Goal: Information Seeking & Learning: Learn about a topic

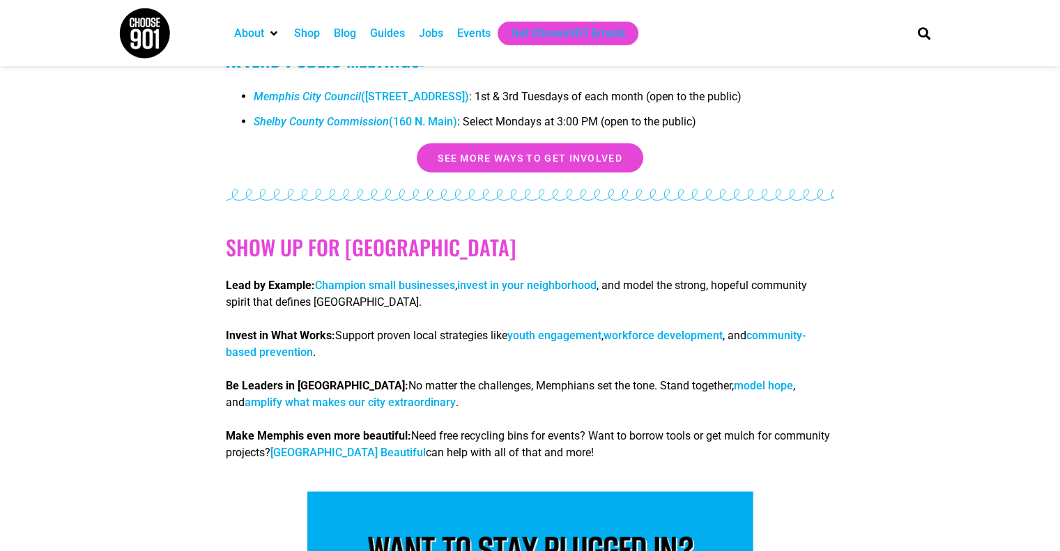
scroll to position [2962, 0]
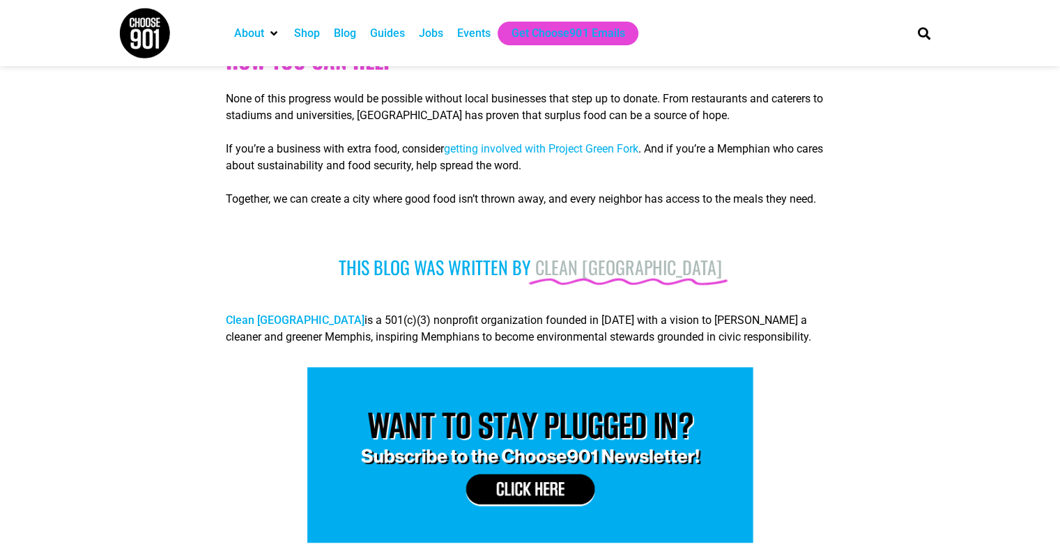
scroll to position [553, 0]
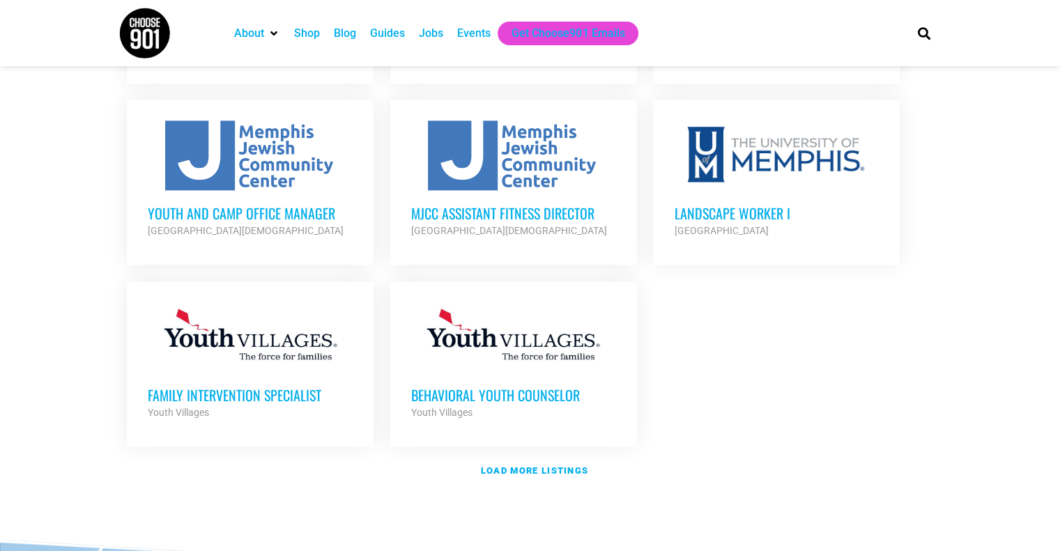
scroll to position [1592, 0]
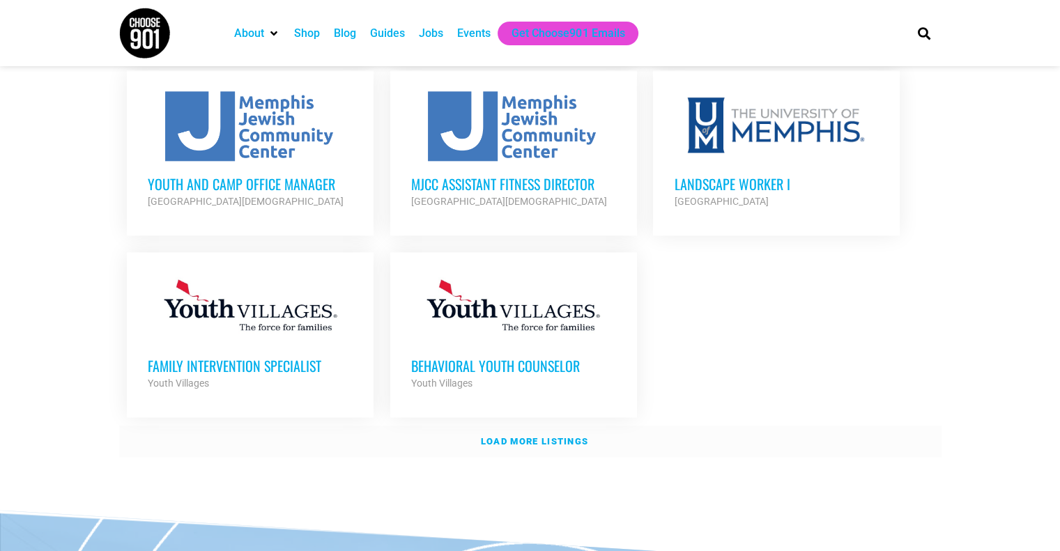
click at [541, 436] on strong "Load more listings" at bounding box center [534, 441] width 107 height 10
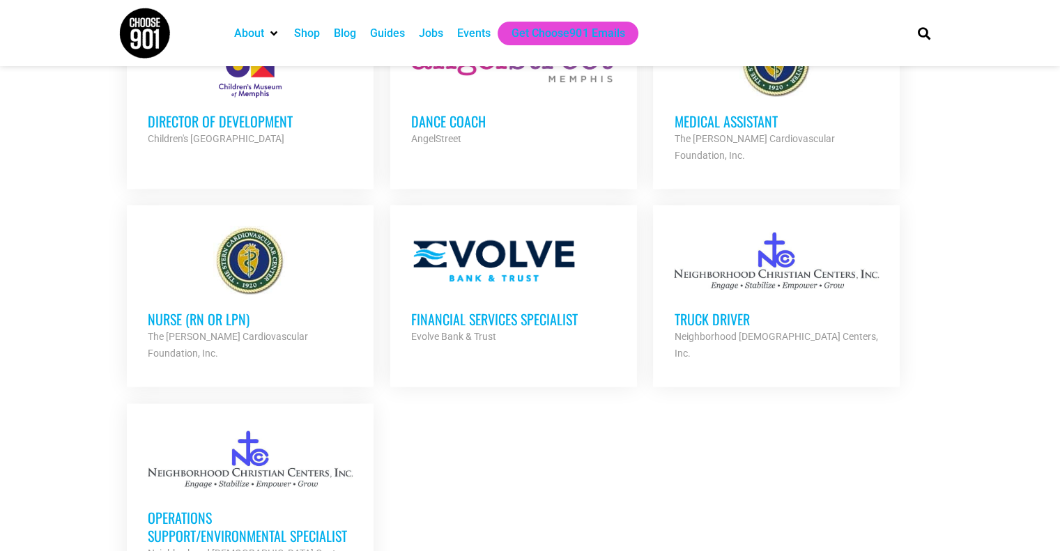
scroll to position [2854, 0]
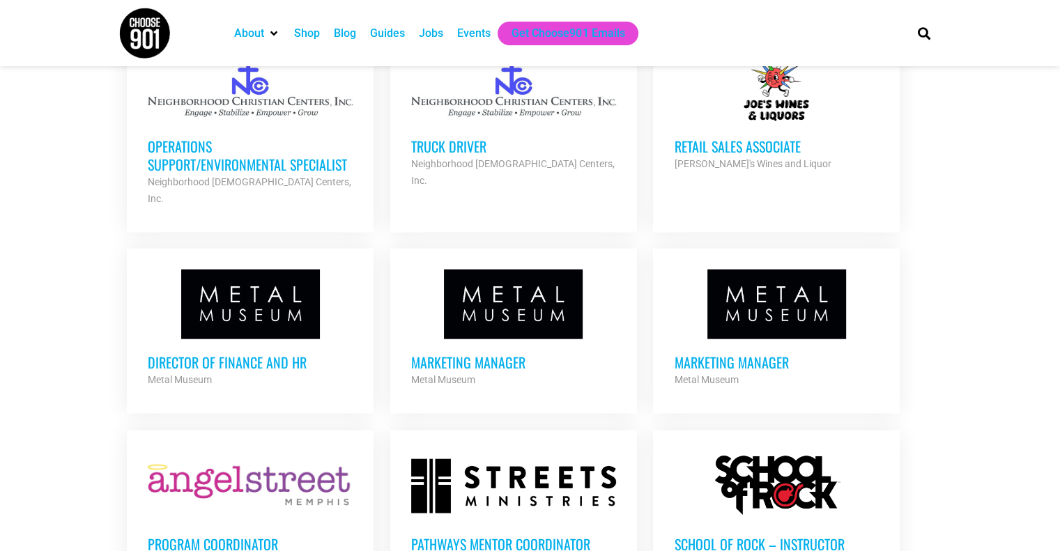
scroll to position [2693, 0]
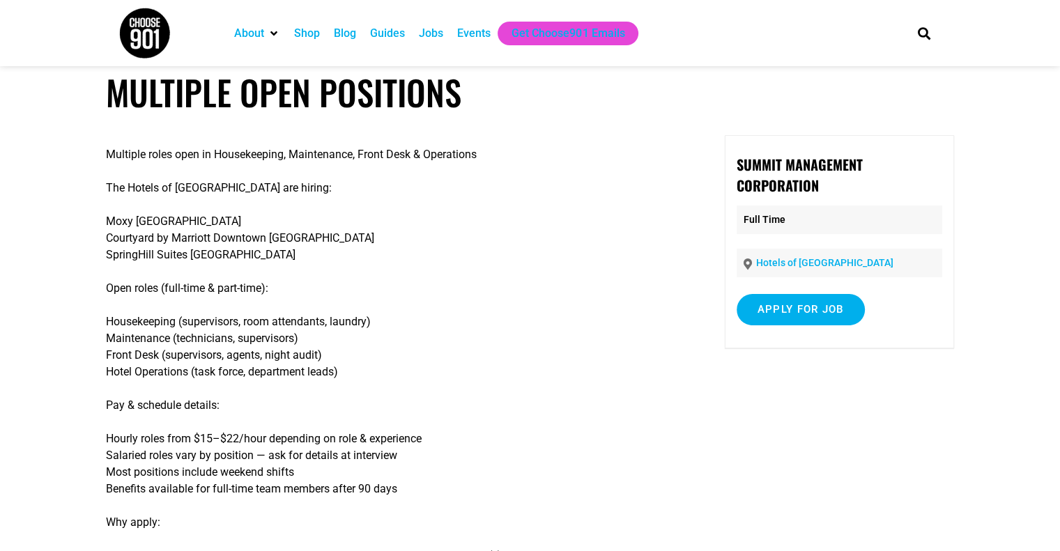
scroll to position [23, 0]
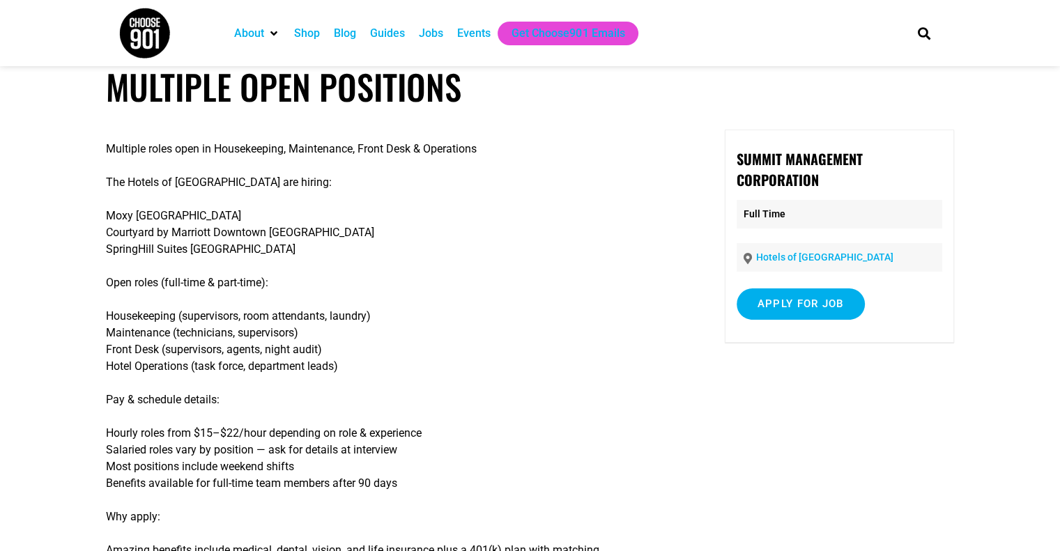
click at [1031, 147] on article "Multiple Open Positions Multiple roles open in Housekeeping, Maintenance, Front…" at bounding box center [530, 401] width 1060 height 670
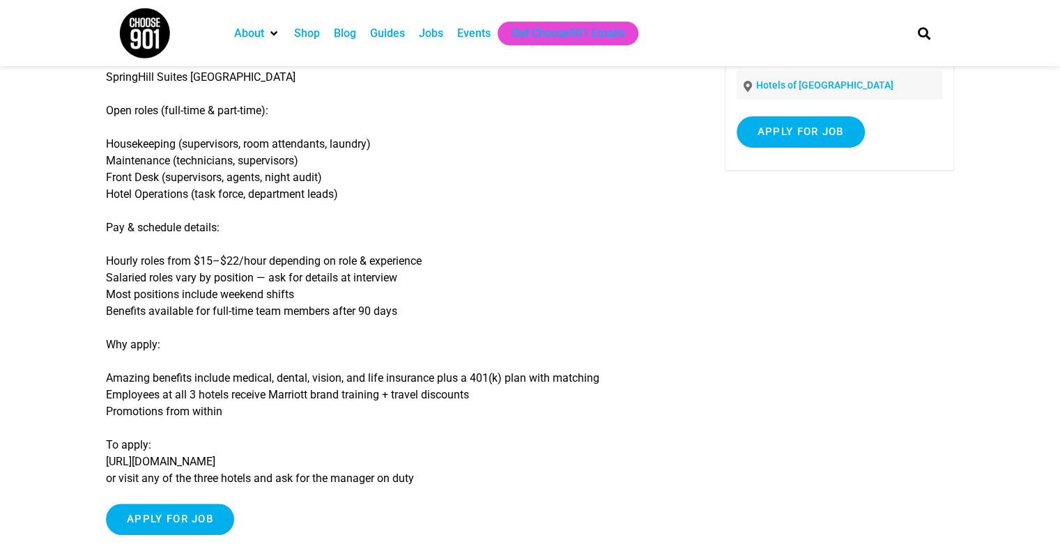
scroll to position [196, 0]
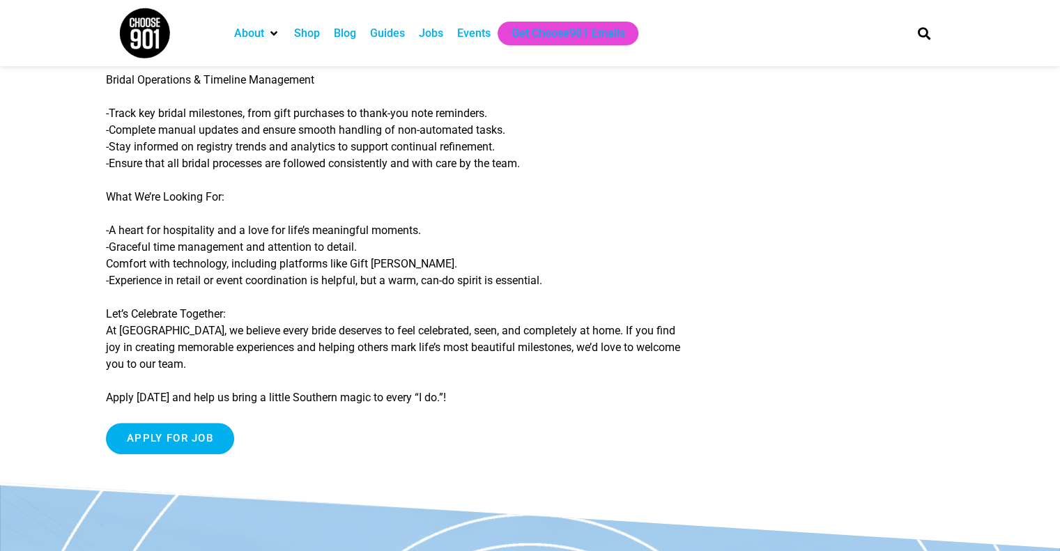
scroll to position [446, 0]
